Goal: Book appointment/travel/reservation

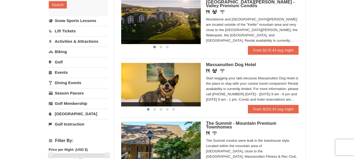
scroll to position [106, 0]
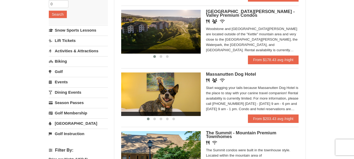
click at [65, 50] on link "Activities & Attractions" at bounding box center [78, 51] width 59 height 10
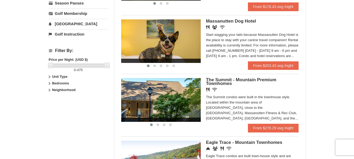
scroll to position [185, 0]
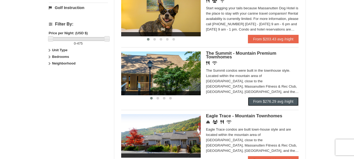
click at [268, 101] on link "From $276.29 avg /night" at bounding box center [273, 101] width 51 height 8
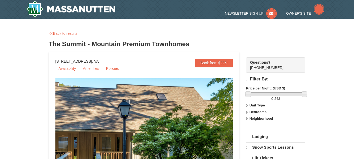
select select "10"
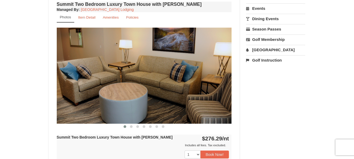
scroll to position [79, 0]
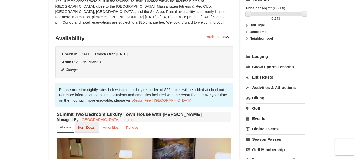
click at [89, 126] on small "Item Detail" at bounding box center [86, 127] width 17 height 4
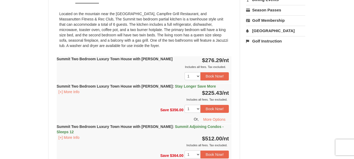
scroll to position [212, 0]
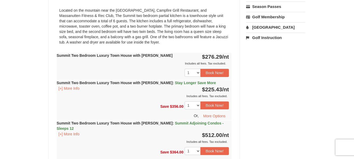
click at [124, 82] on strong "Summit Two Bedroom Luxury Town House with Jacuzzi : Stay Longer Save More" at bounding box center [136, 83] width 159 height 4
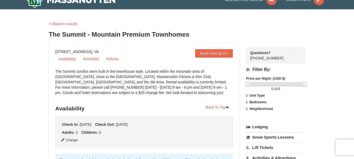
scroll to position [0, 0]
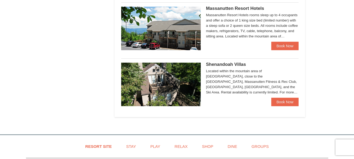
scroll to position [318, 0]
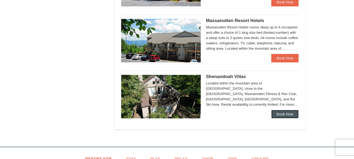
click at [278, 115] on link "Book Now" at bounding box center [285, 114] width 28 height 8
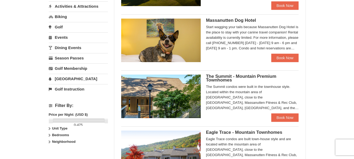
scroll to position [150, 0]
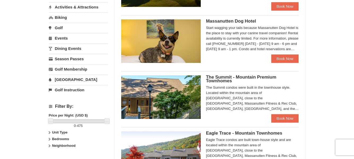
click at [63, 38] on link "Events" at bounding box center [78, 38] width 59 height 10
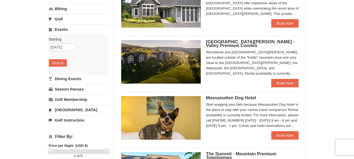
scroll to position [64, 0]
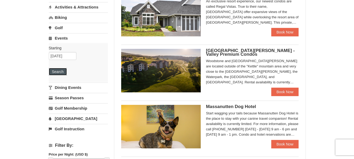
click at [54, 72] on button "Search" at bounding box center [58, 71] width 18 height 7
